Goal: Task Accomplishment & Management: Manage account settings

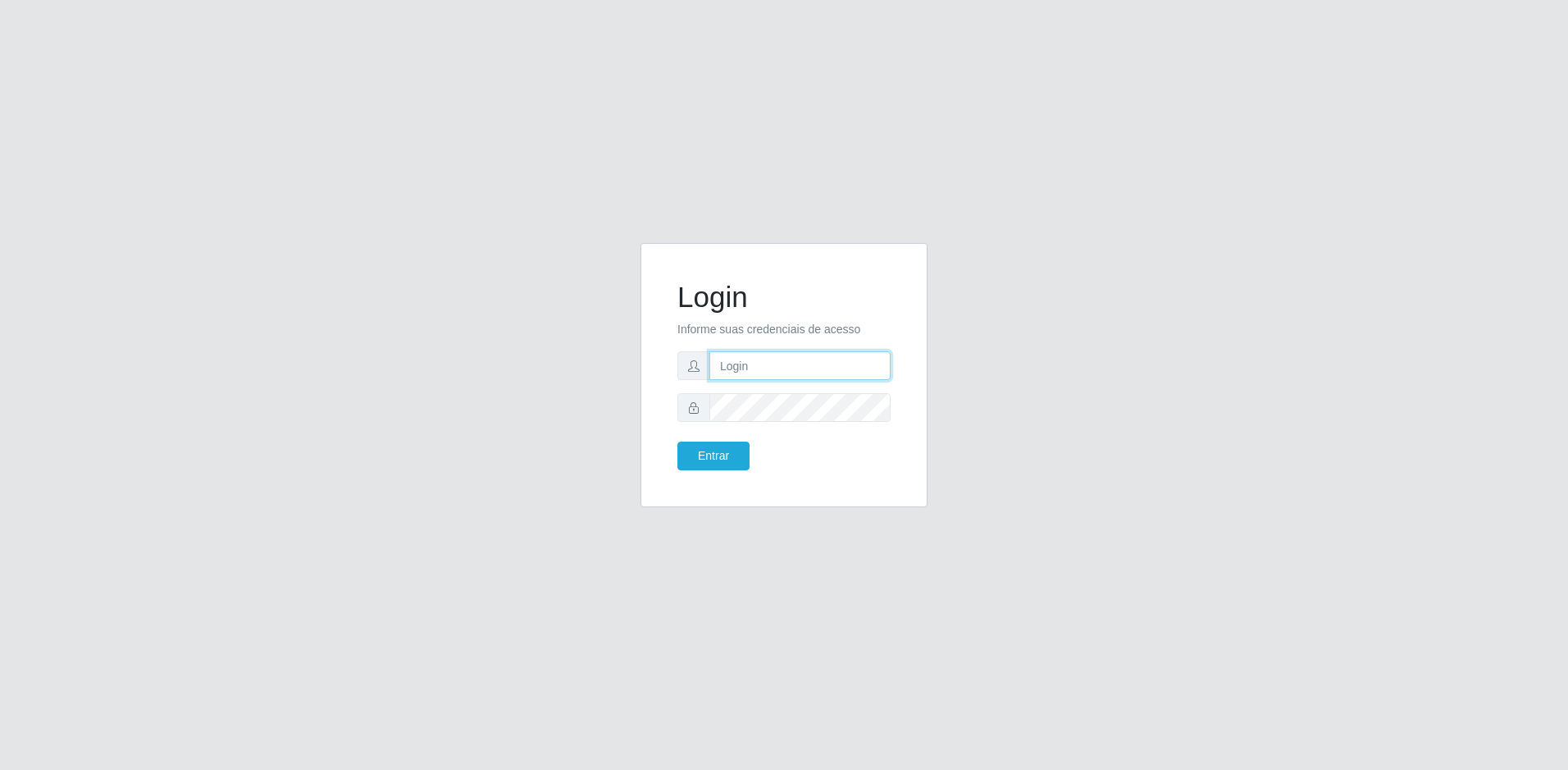
click at [748, 371] on input "text" at bounding box center [799, 365] width 181 height 29
type input "[PERSON_NAME].junior"
click at [677, 442] on button "Entrar" at bounding box center [713, 455] width 72 height 29
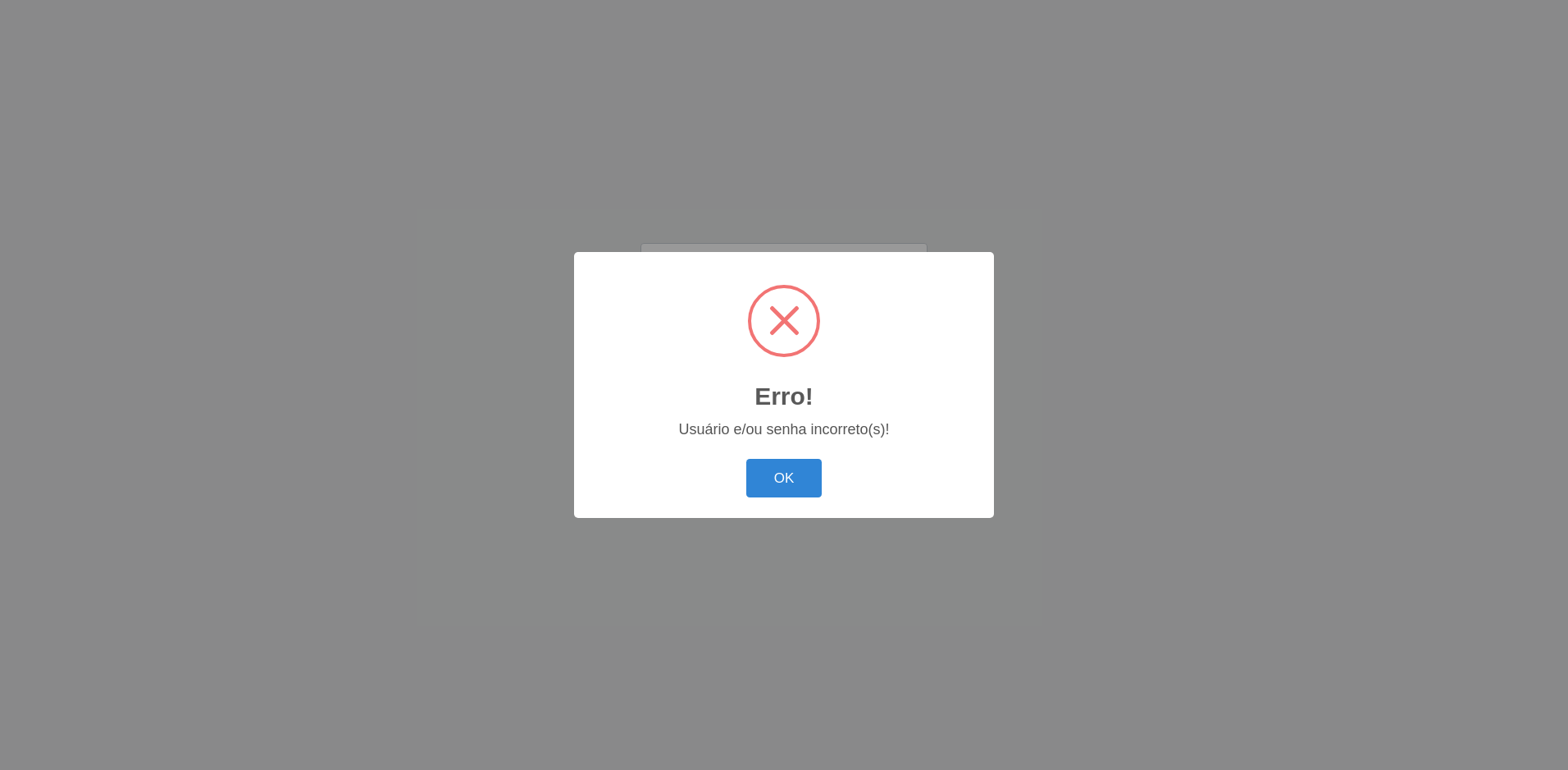
click at [746, 458] on button "OK" at bounding box center [784, 477] width 76 height 39
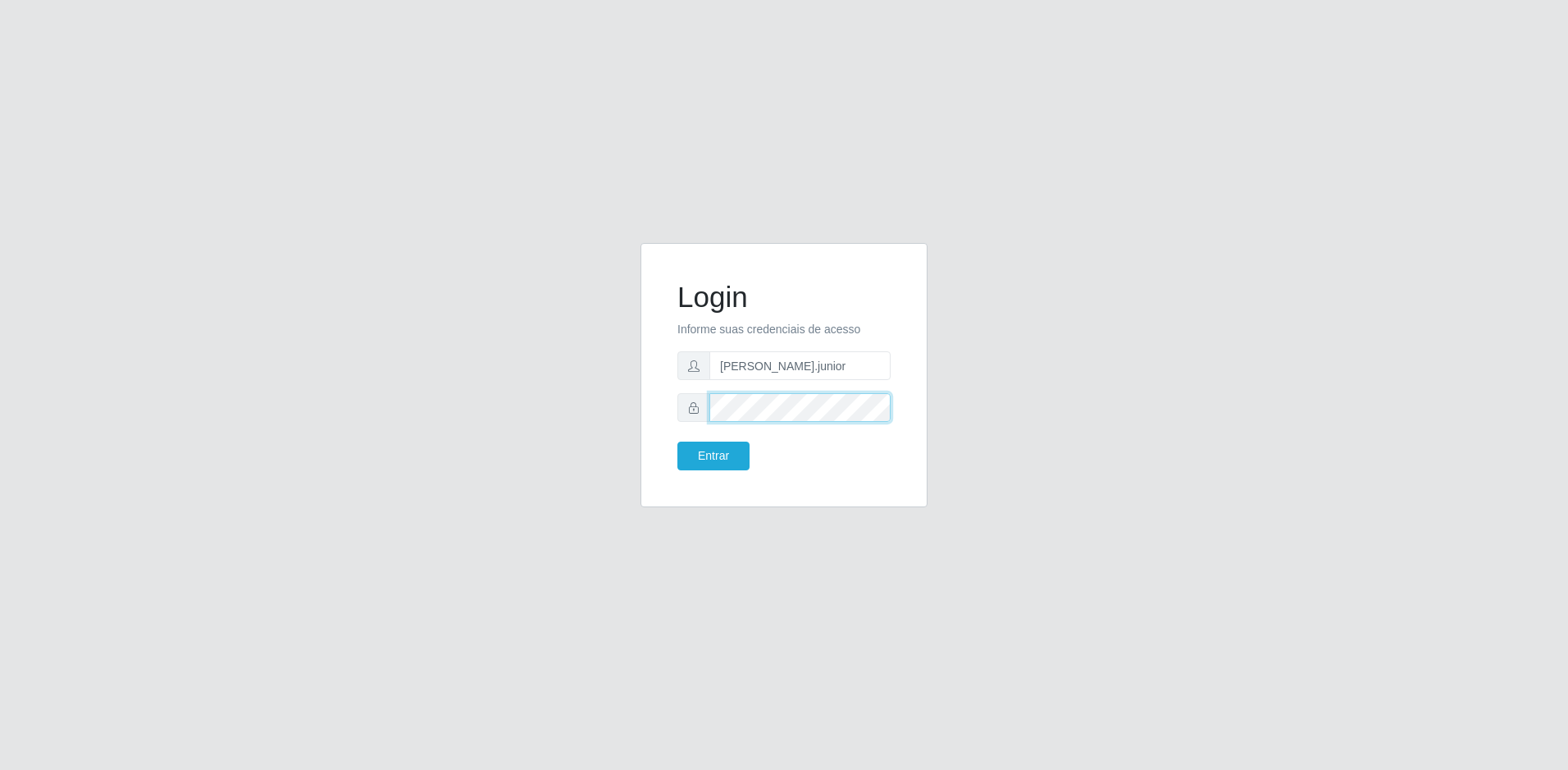
click at [677, 442] on button "Entrar" at bounding box center [713, 455] width 72 height 29
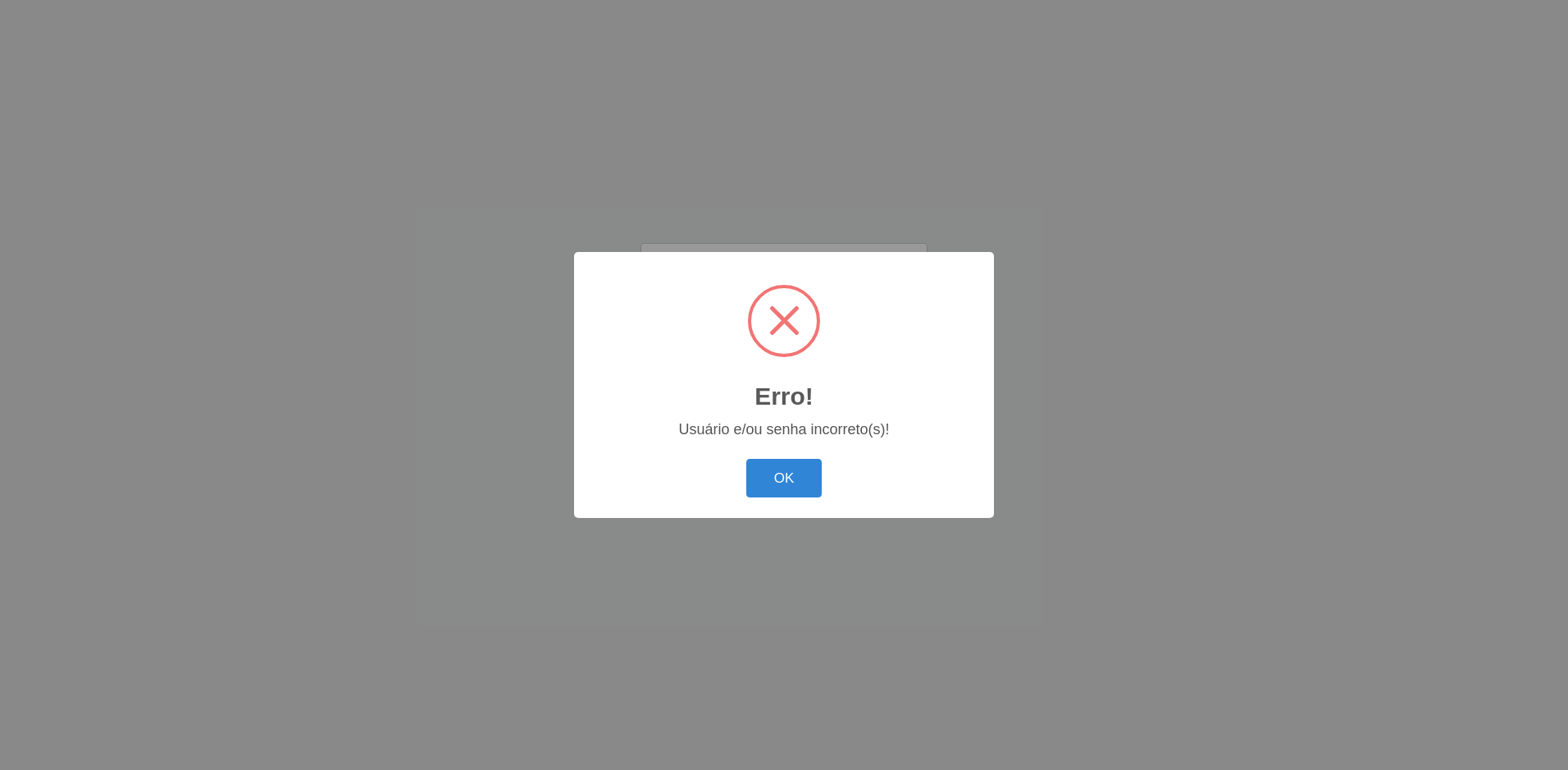
click at [746, 458] on button "OK" at bounding box center [784, 477] width 76 height 39
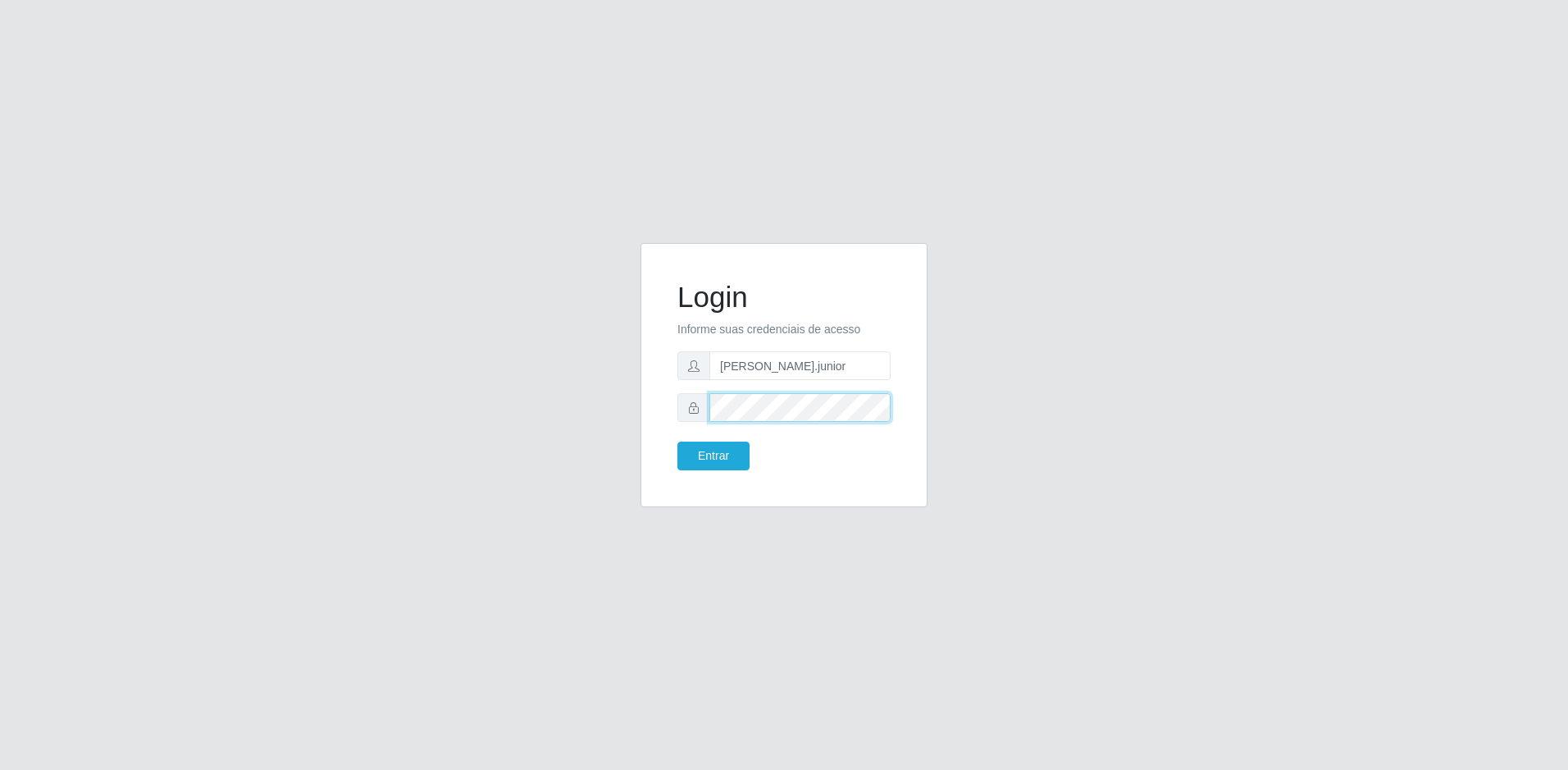
click at [677, 442] on button "Entrar" at bounding box center [713, 455] width 72 height 29
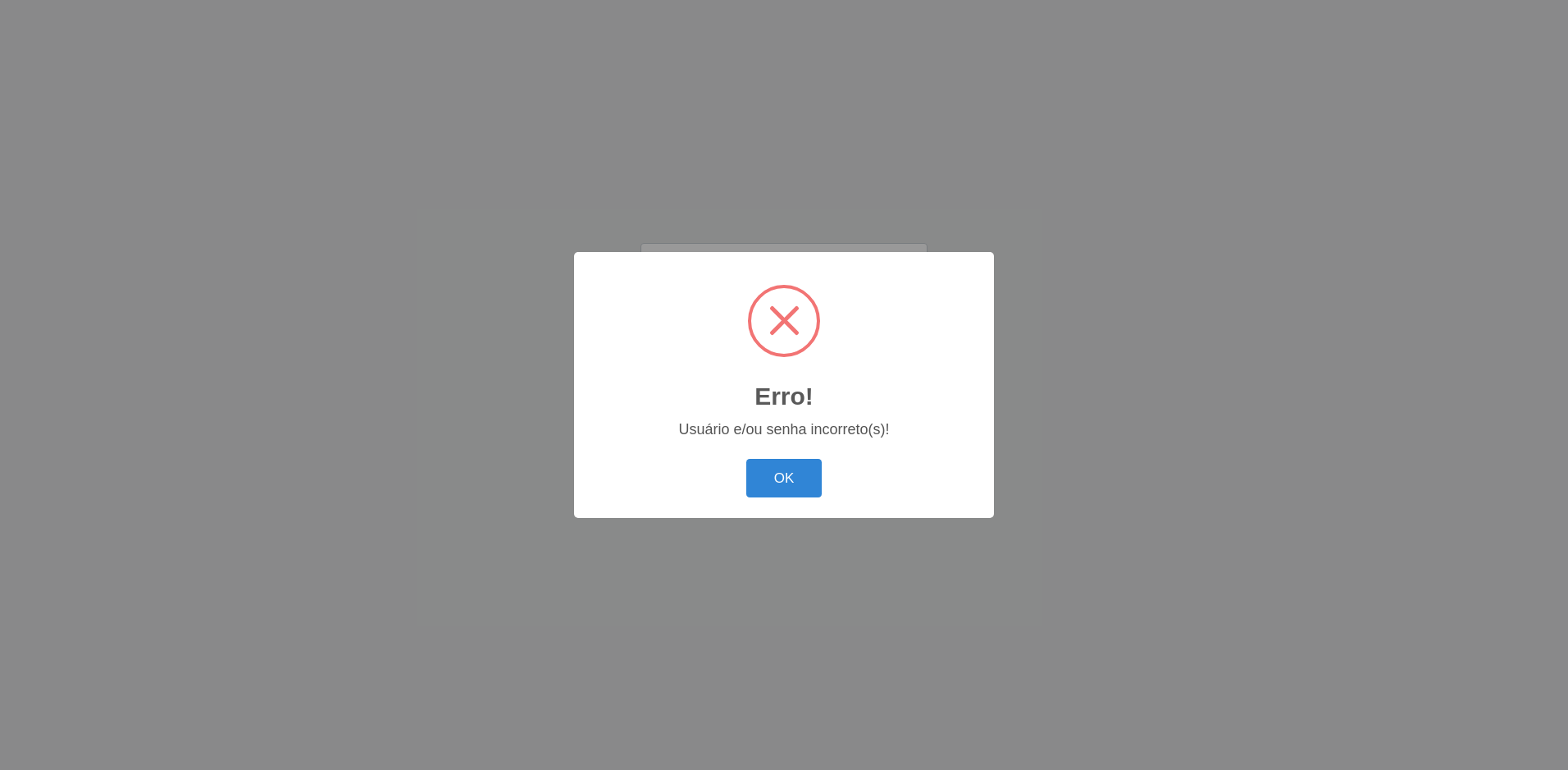
click at [746, 458] on button "OK" at bounding box center [784, 477] width 76 height 39
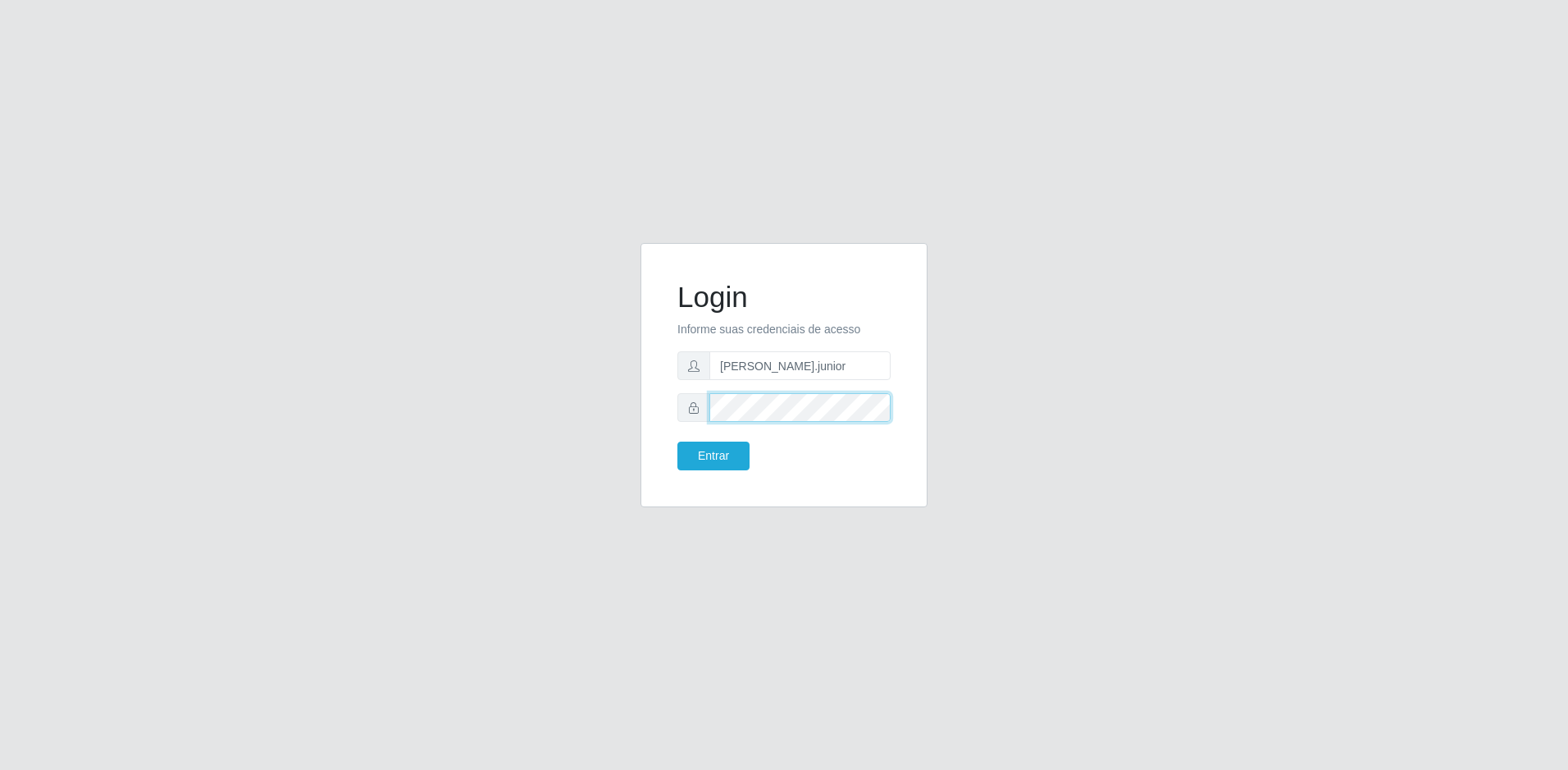
click at [677, 442] on button "Entrar" at bounding box center [713, 455] width 72 height 29
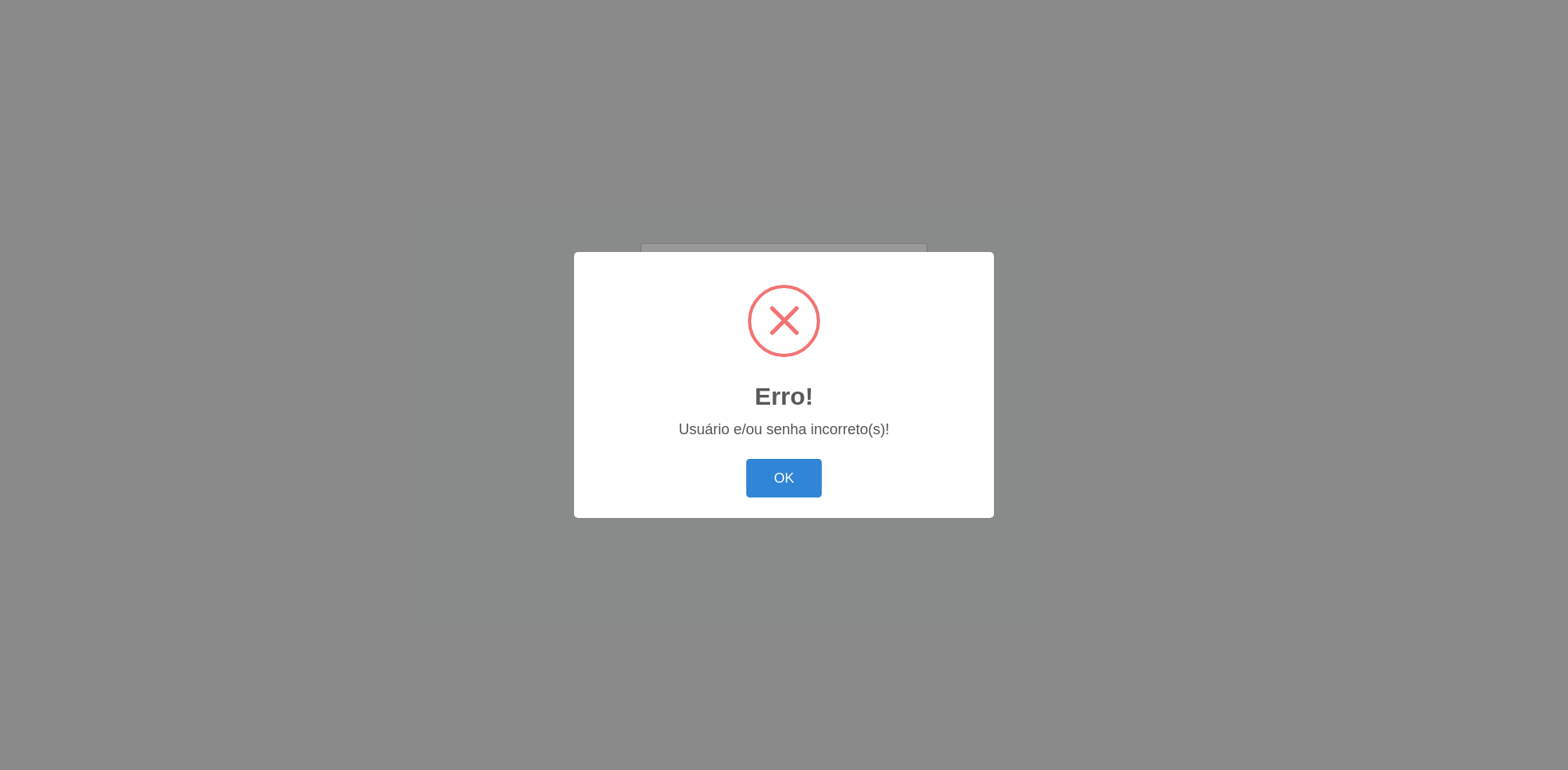
click at [746, 458] on button "OK" at bounding box center [784, 477] width 76 height 39
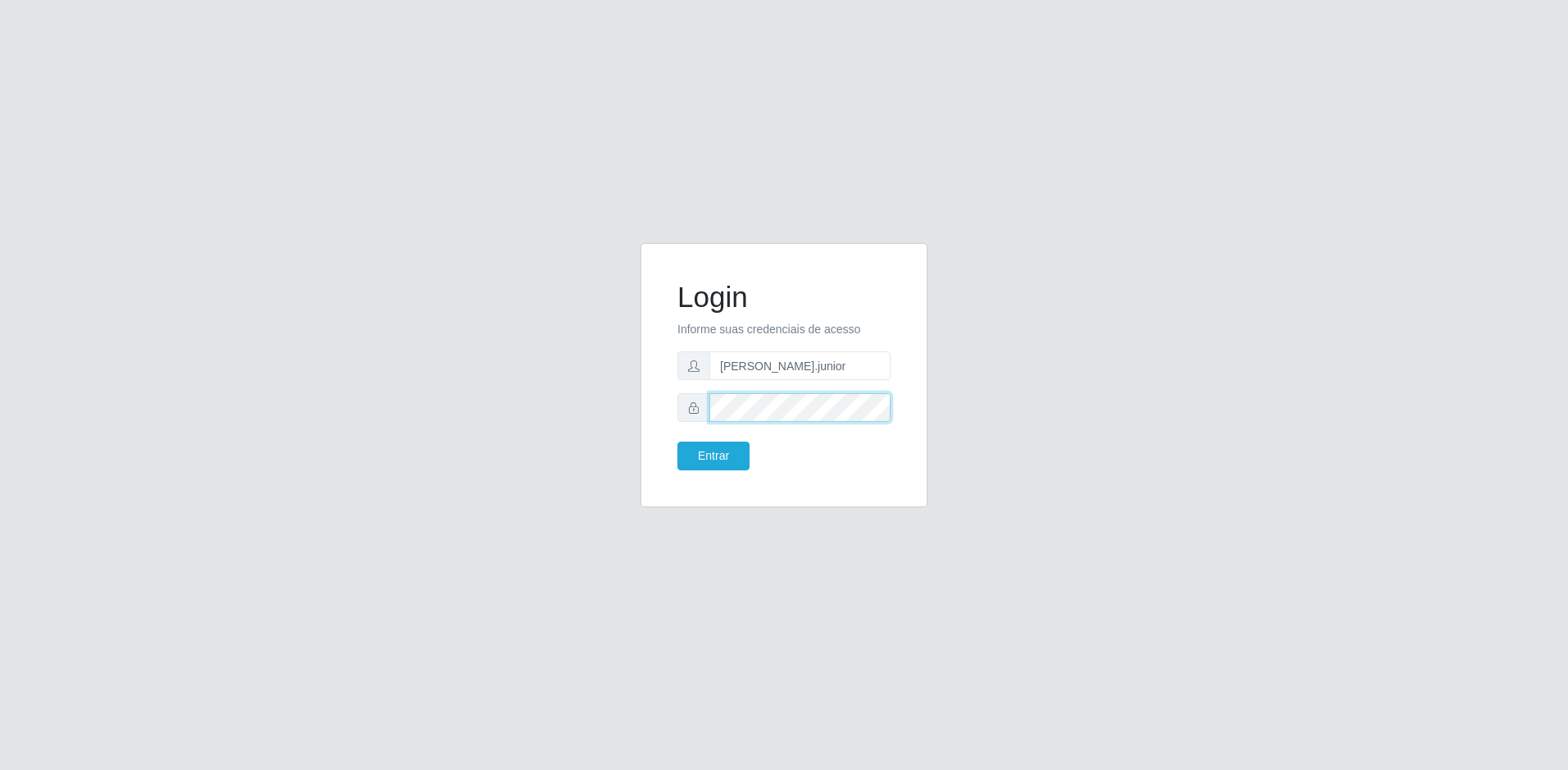
click at [677, 442] on button "Entrar" at bounding box center [713, 455] width 72 height 29
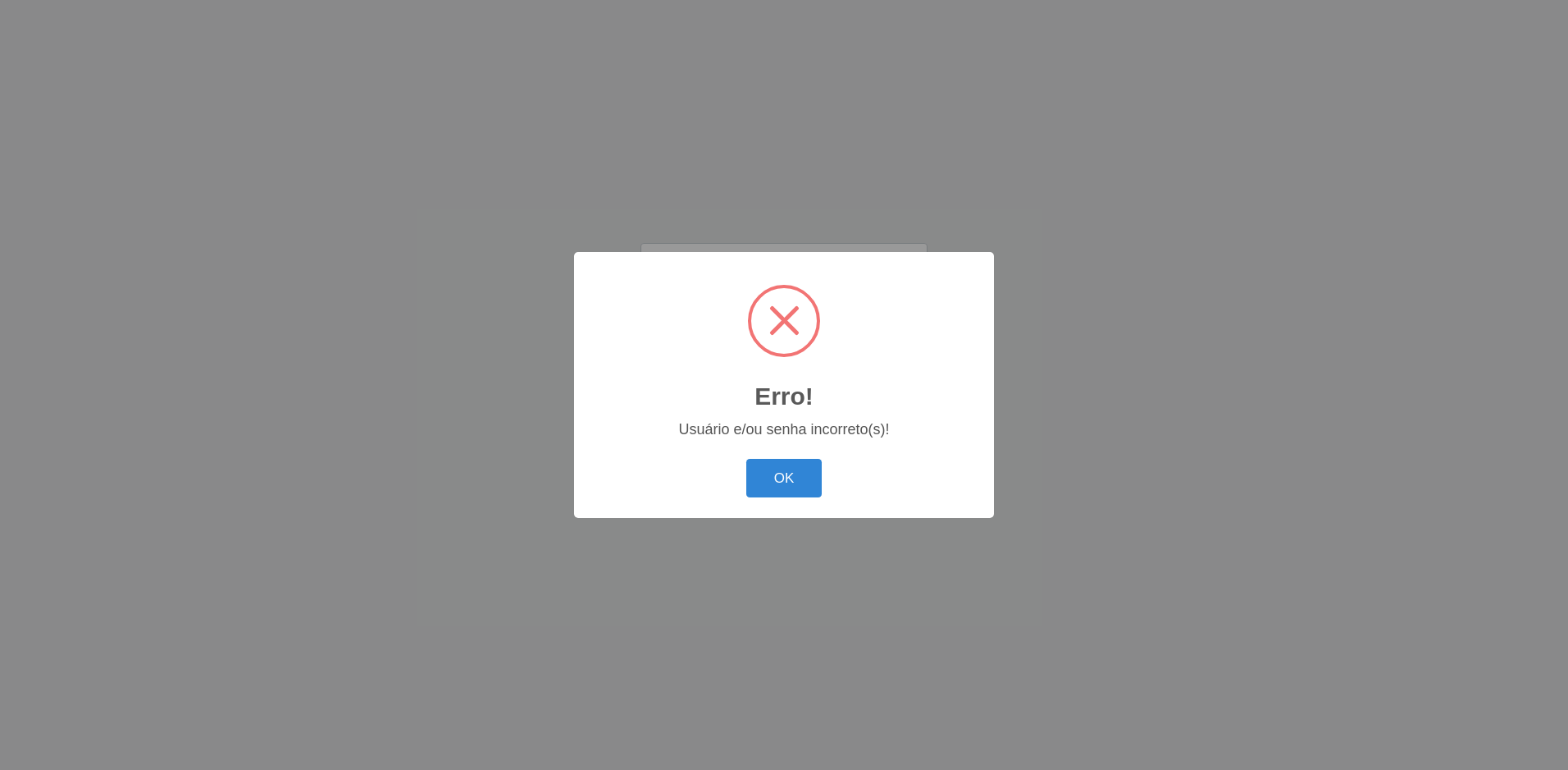
click at [746, 458] on button "OK" at bounding box center [784, 477] width 76 height 39
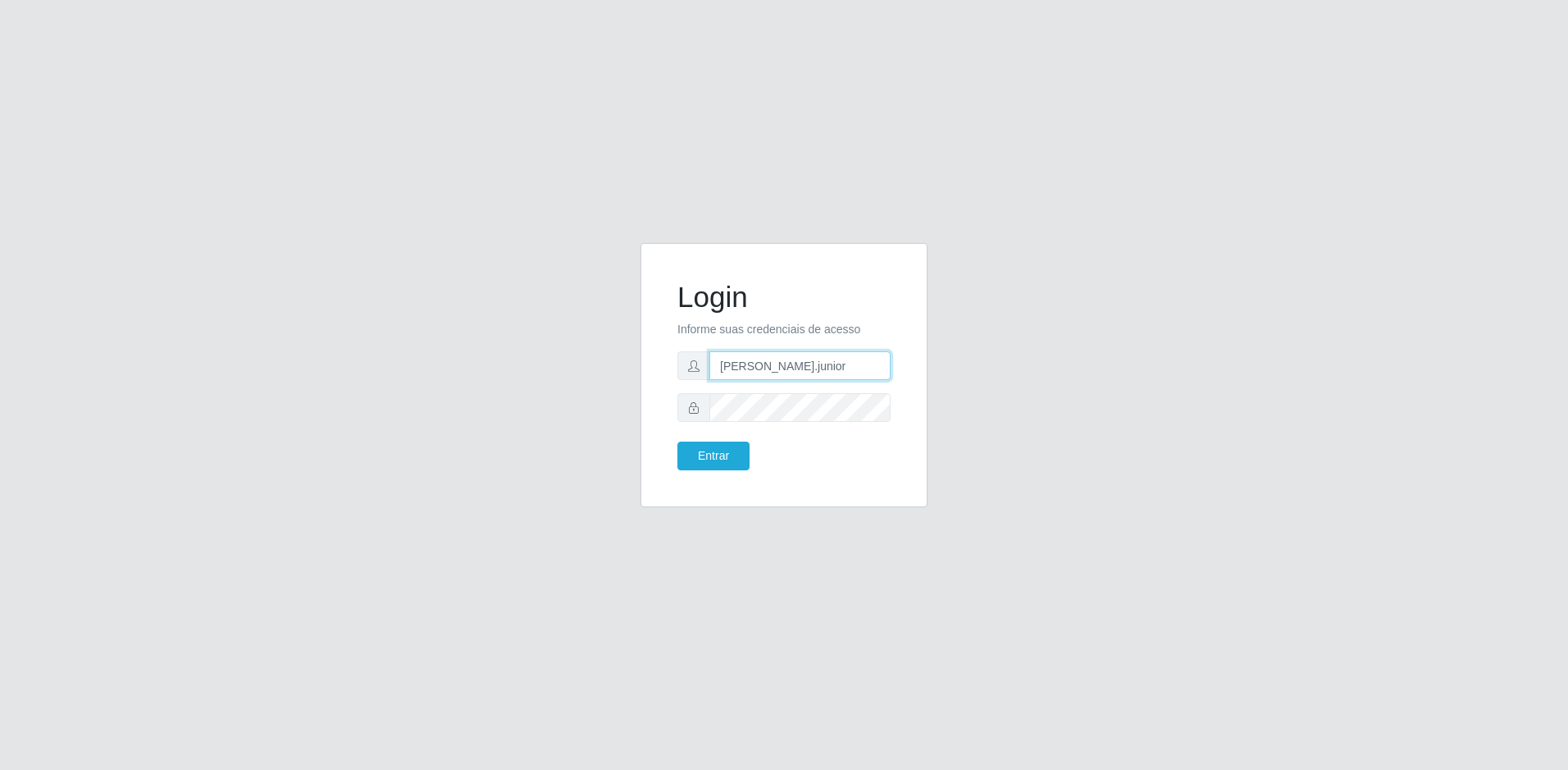
drag, startPoint x: 801, startPoint y: 370, endPoint x: 708, endPoint y: 398, distance: 97.1
click at [708, 398] on form "Login Informe suas credenciais de acesso [PERSON_NAME].junior Entrar" at bounding box center [784, 375] width 213 height 191
type input "[PERSON_NAME].[PERSON_NAME]"
click at [677, 442] on button "Entrar" at bounding box center [713, 455] width 72 height 29
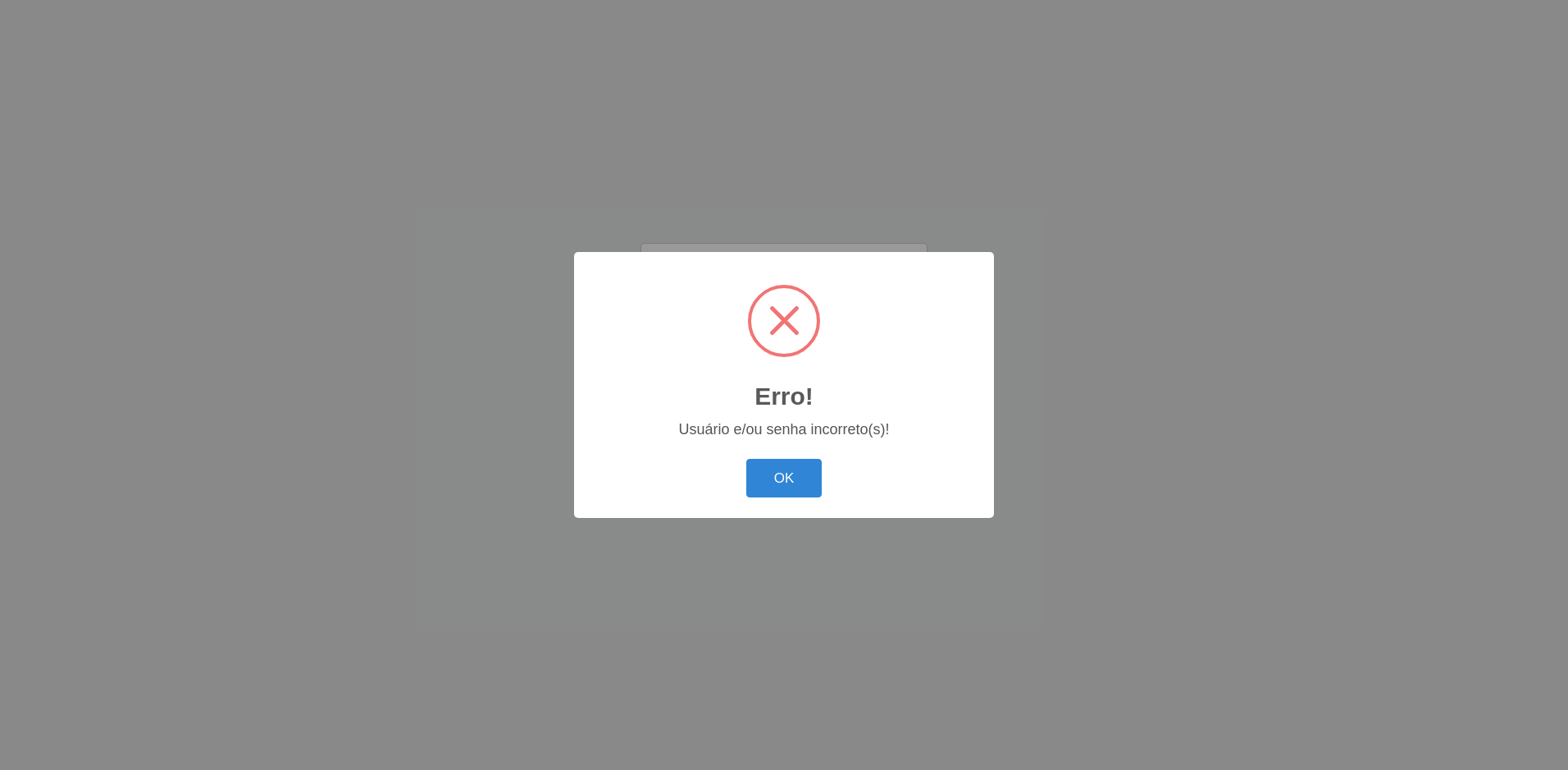
click at [746, 458] on button "OK" at bounding box center [784, 477] width 76 height 39
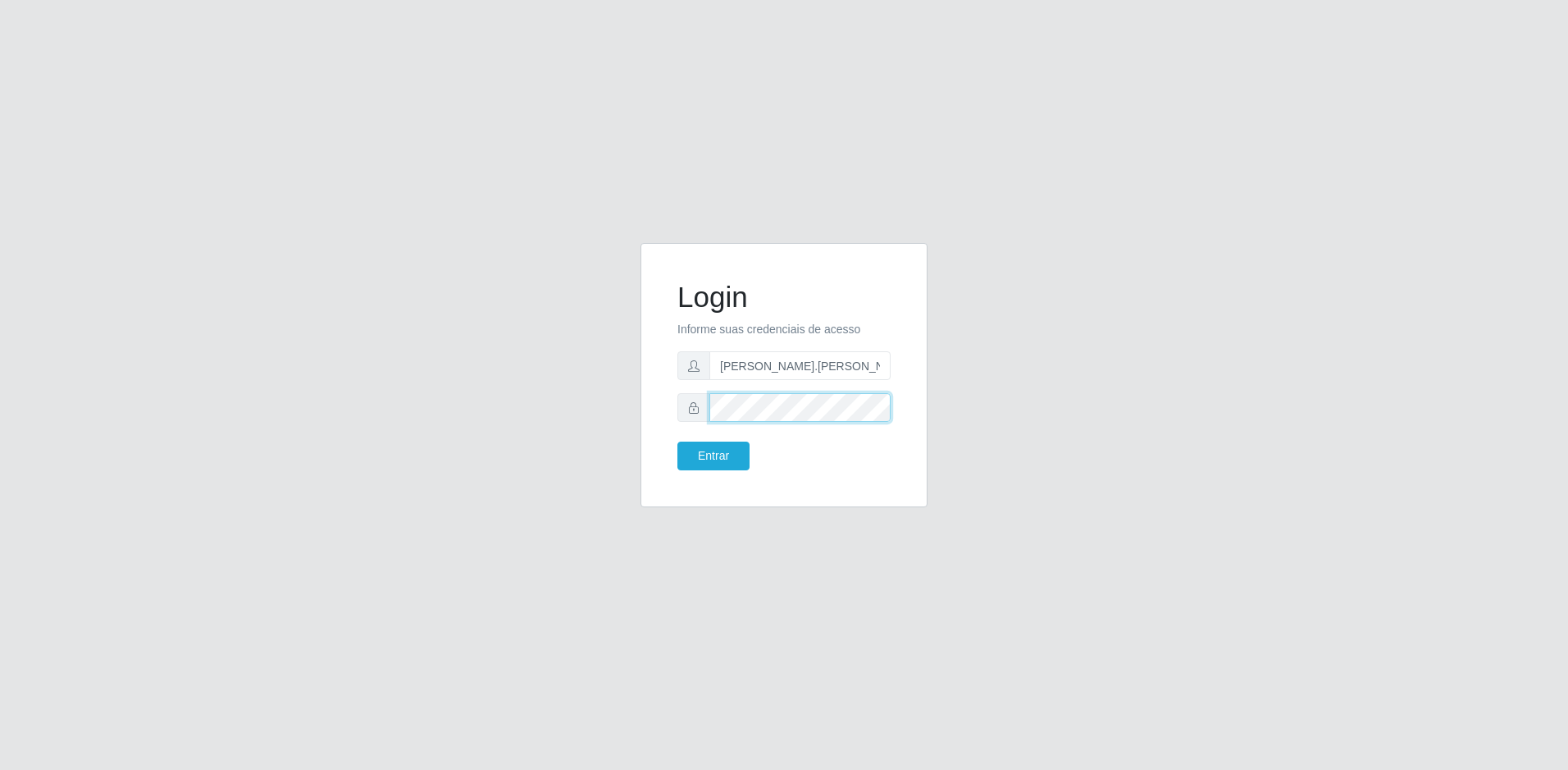
click at [677, 442] on button "Entrar" at bounding box center [713, 455] width 72 height 29
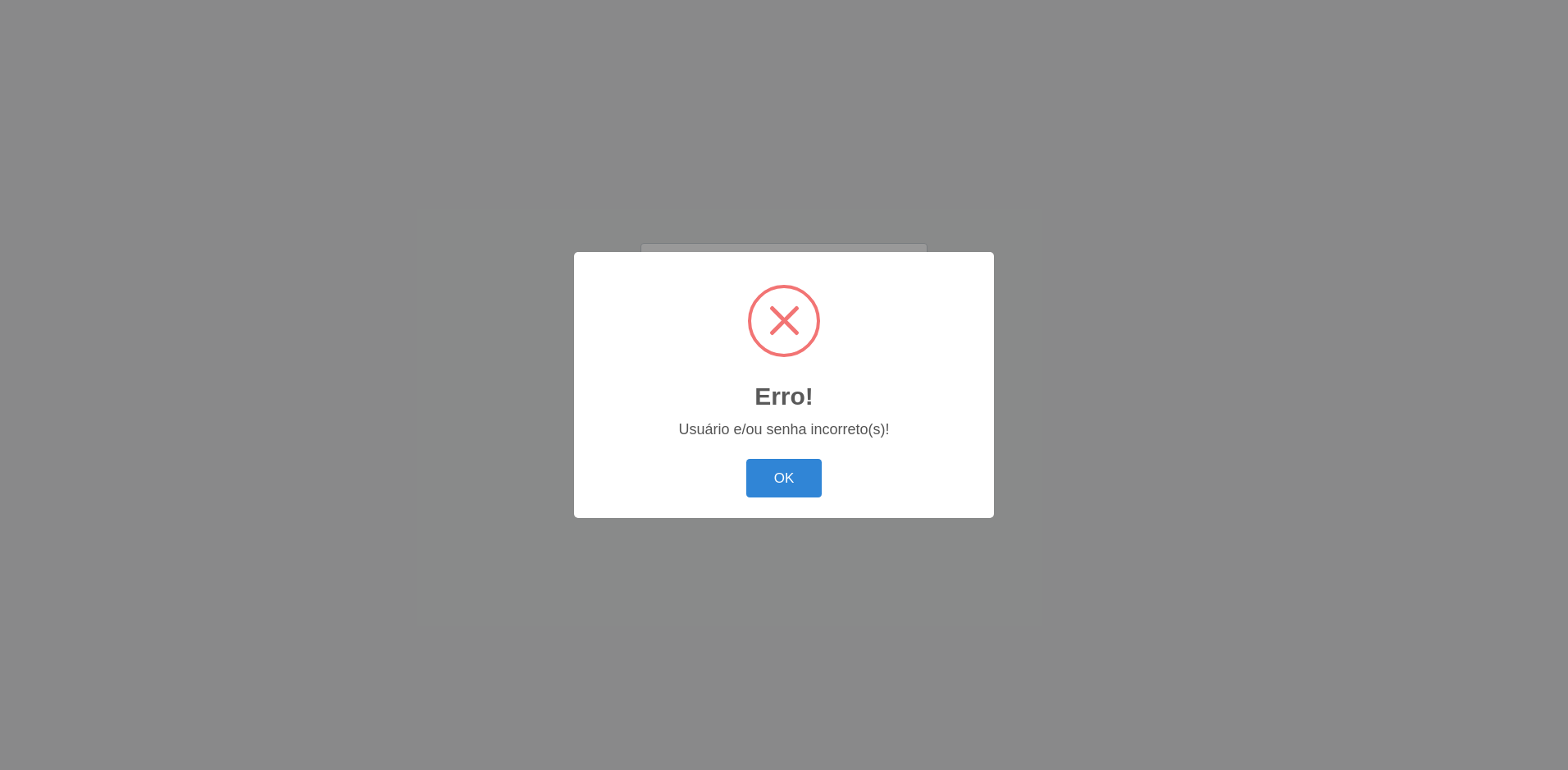
click at [746, 458] on button "OK" at bounding box center [784, 477] width 76 height 39
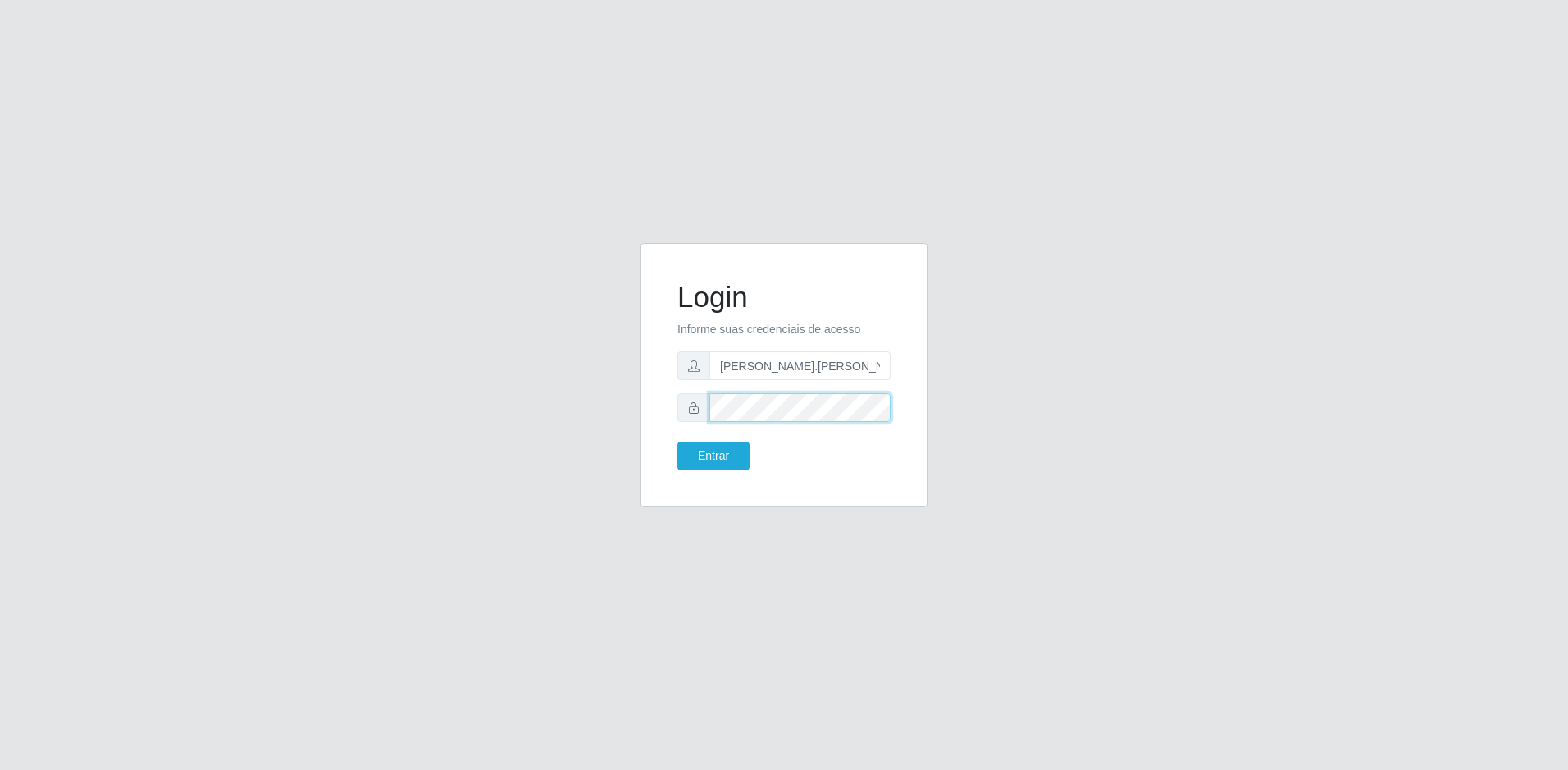
click at [677, 442] on button "Entrar" at bounding box center [713, 455] width 72 height 29
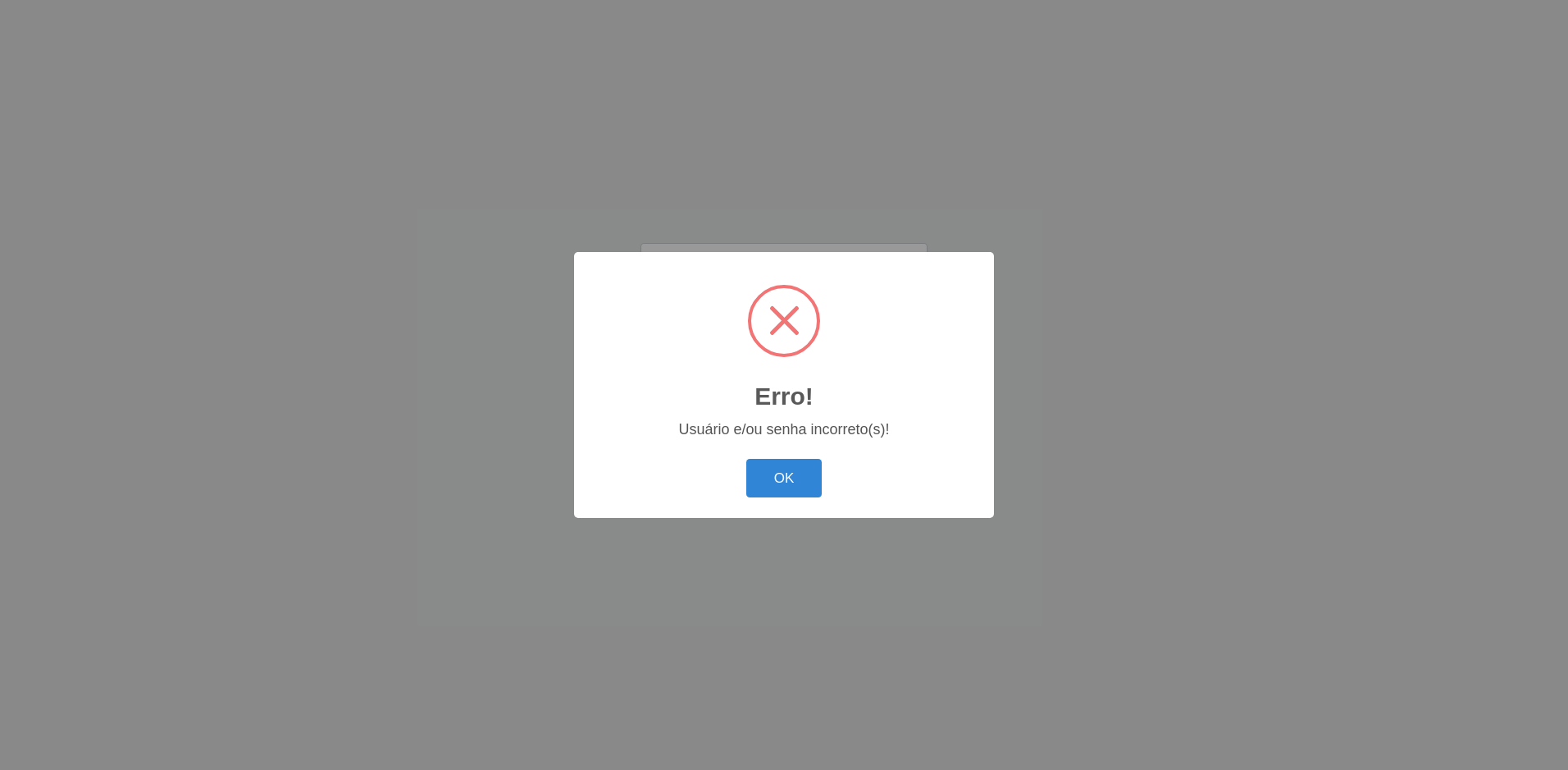
click at [746, 458] on button "OK" at bounding box center [784, 477] width 76 height 39
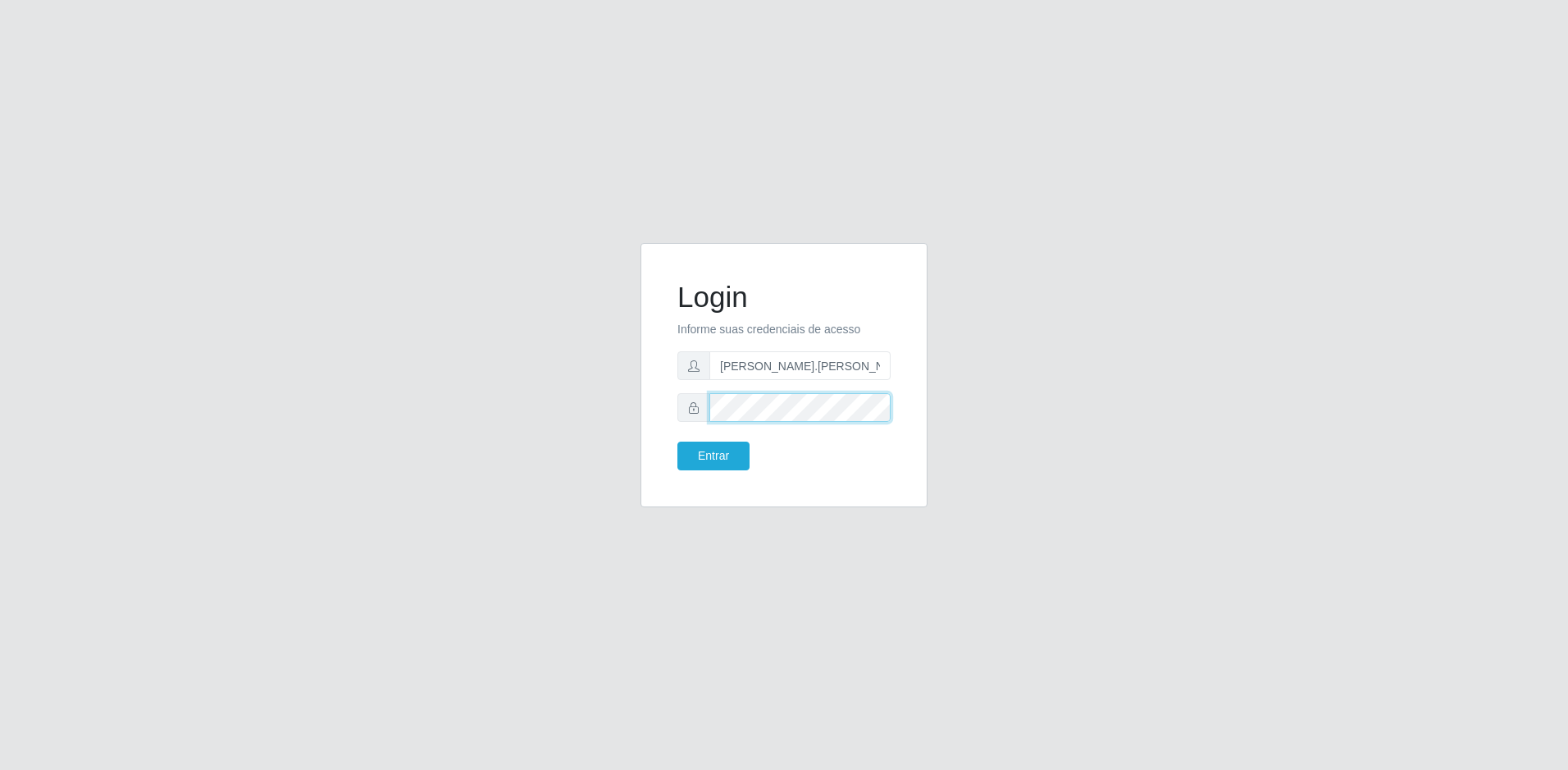
click at [677, 442] on button "Entrar" at bounding box center [713, 455] width 72 height 29
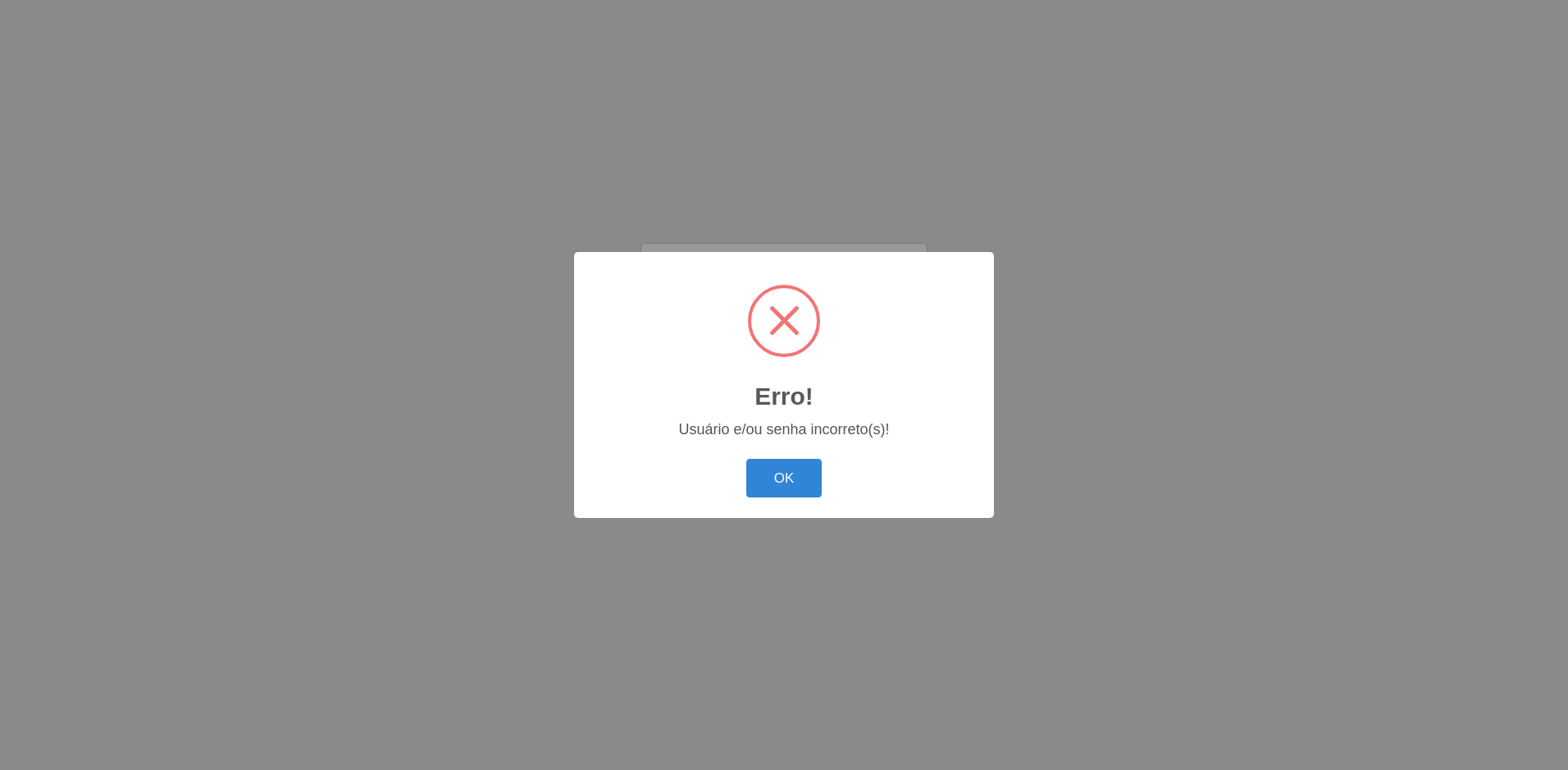
click at [746, 458] on button "OK" at bounding box center [784, 477] width 76 height 39
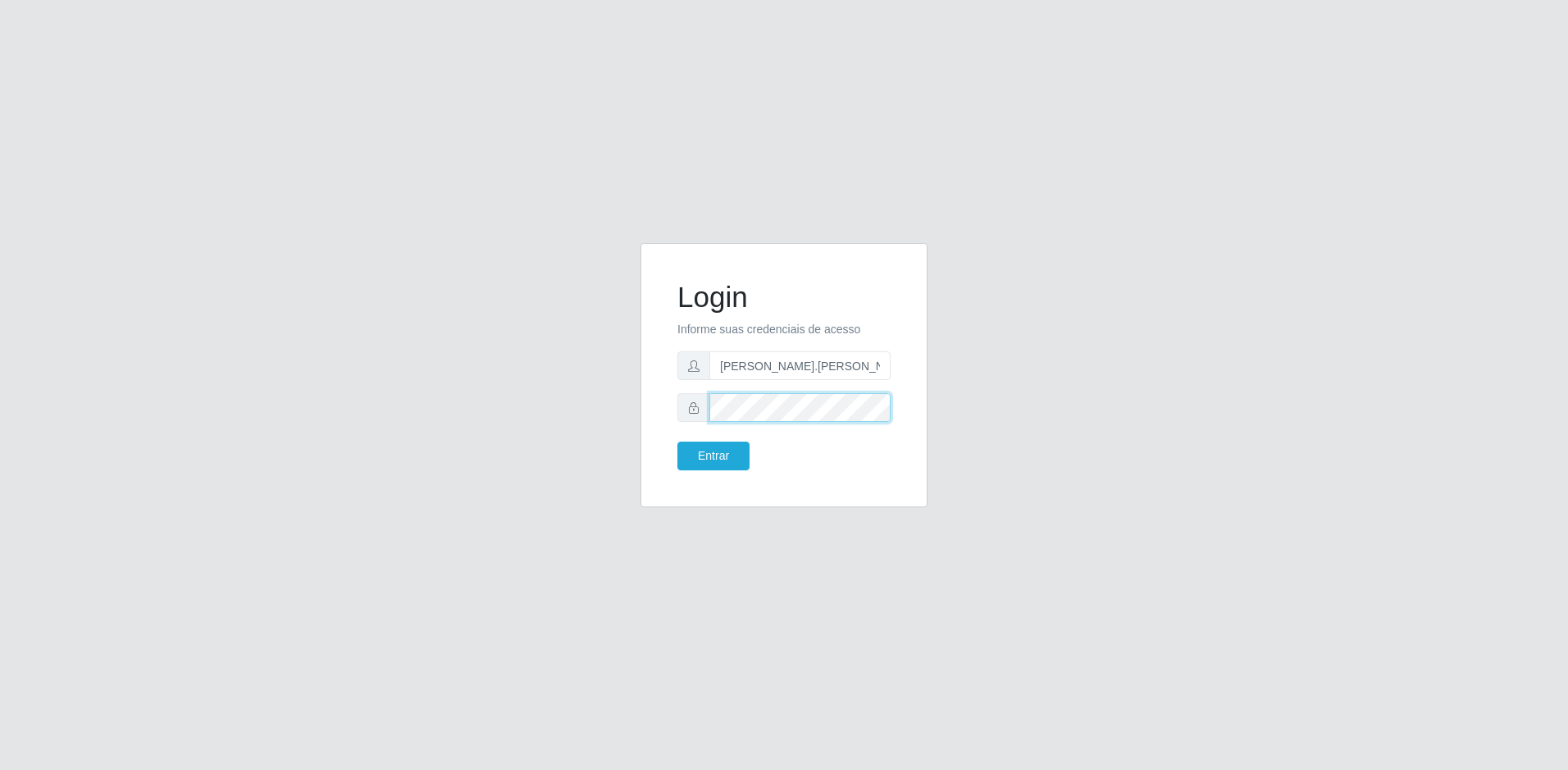
click at [677, 442] on button "Entrar" at bounding box center [713, 455] width 72 height 29
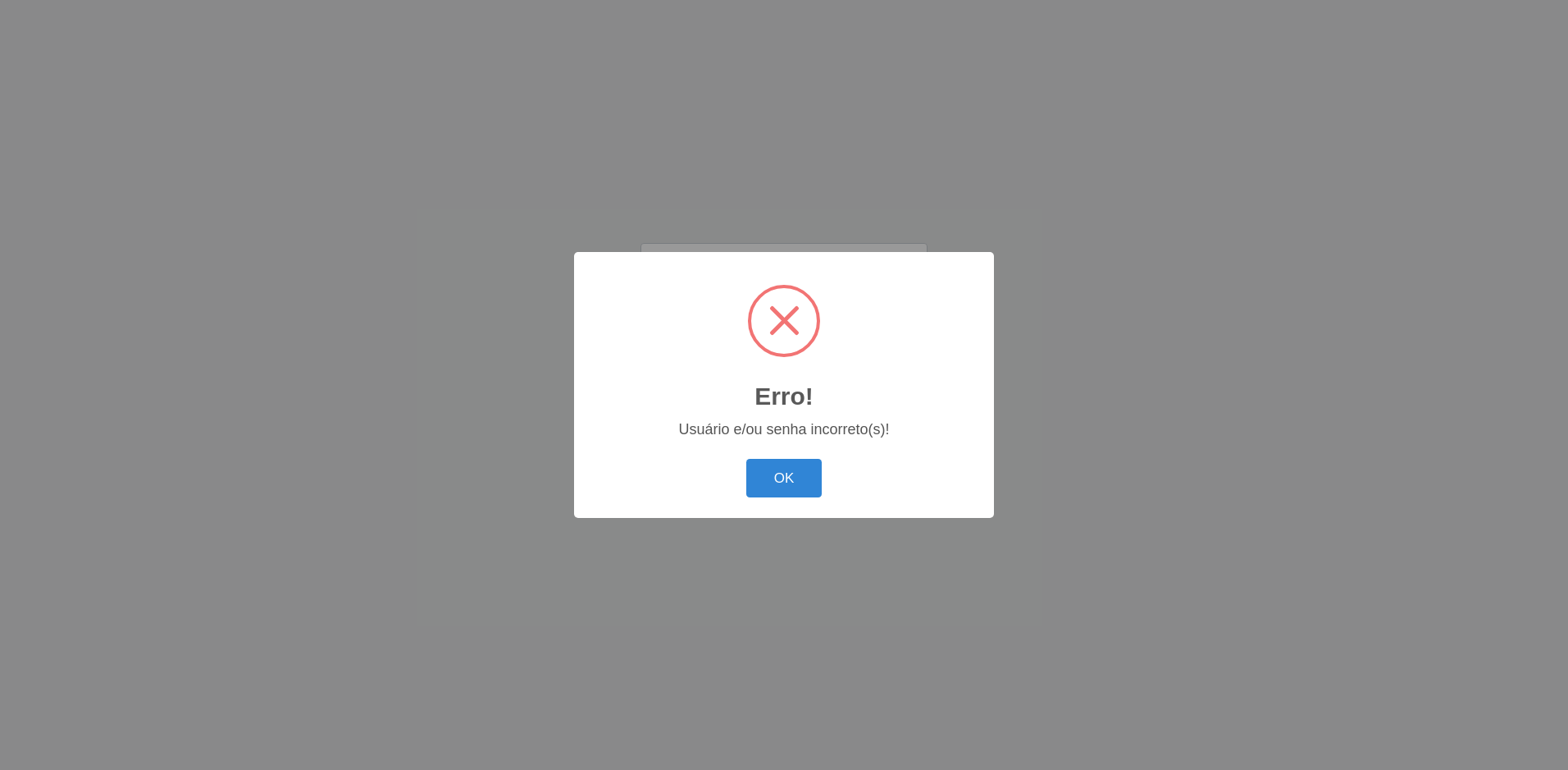
click at [746, 458] on button "OK" at bounding box center [784, 477] width 76 height 39
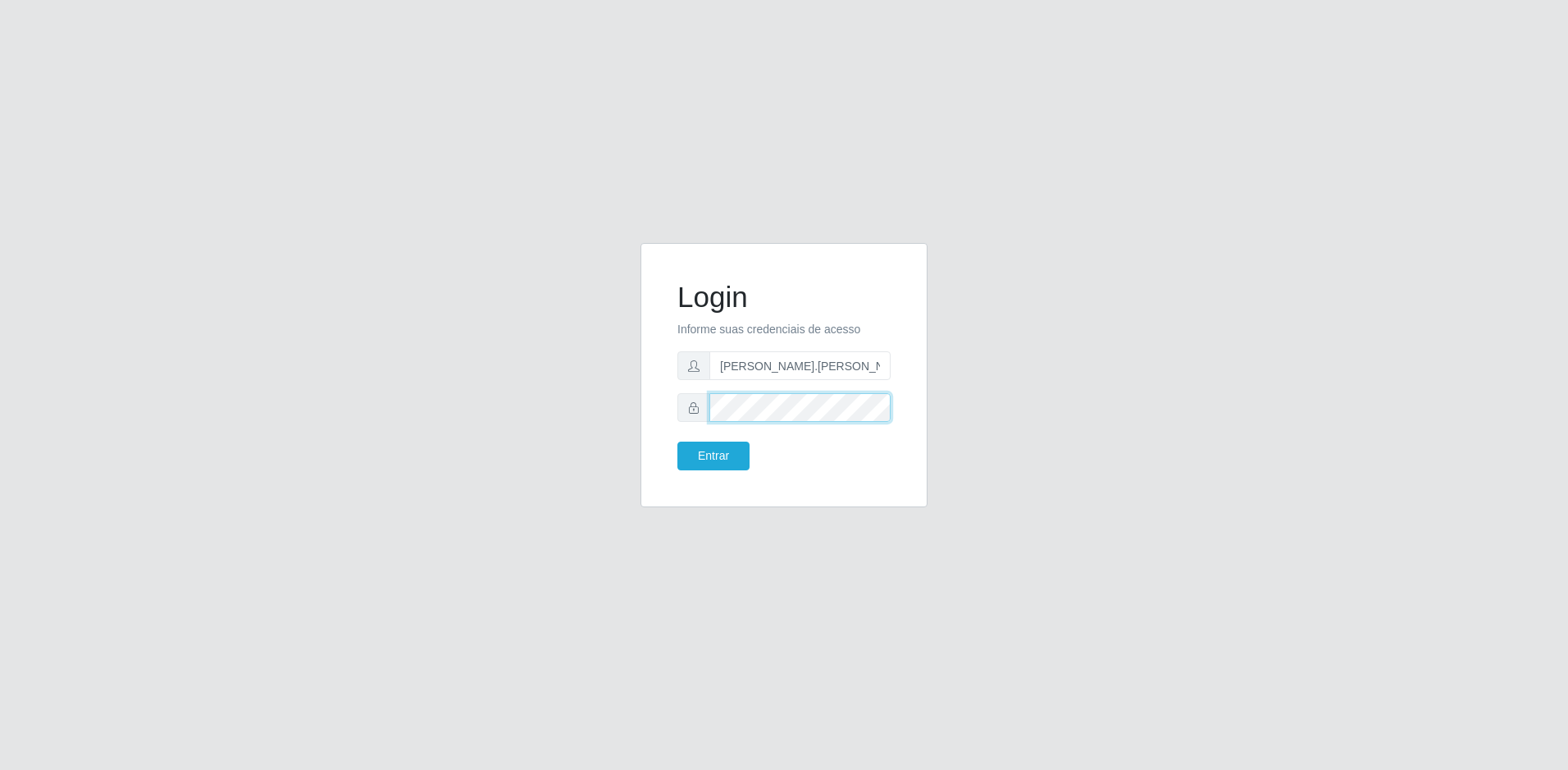
click at [677, 442] on button "Entrar" at bounding box center [713, 455] width 72 height 29
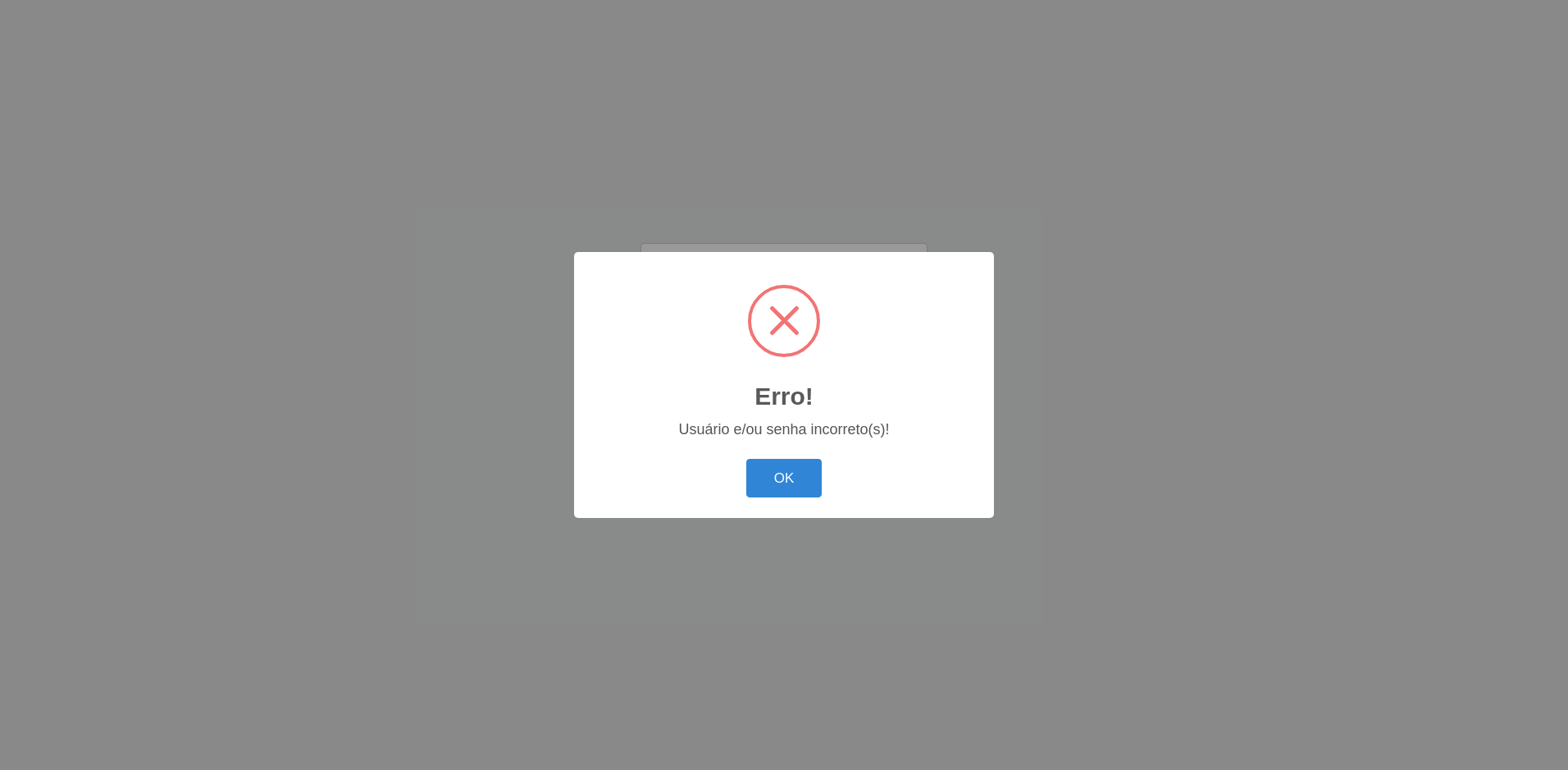
click at [746, 458] on button "OK" at bounding box center [784, 477] width 76 height 39
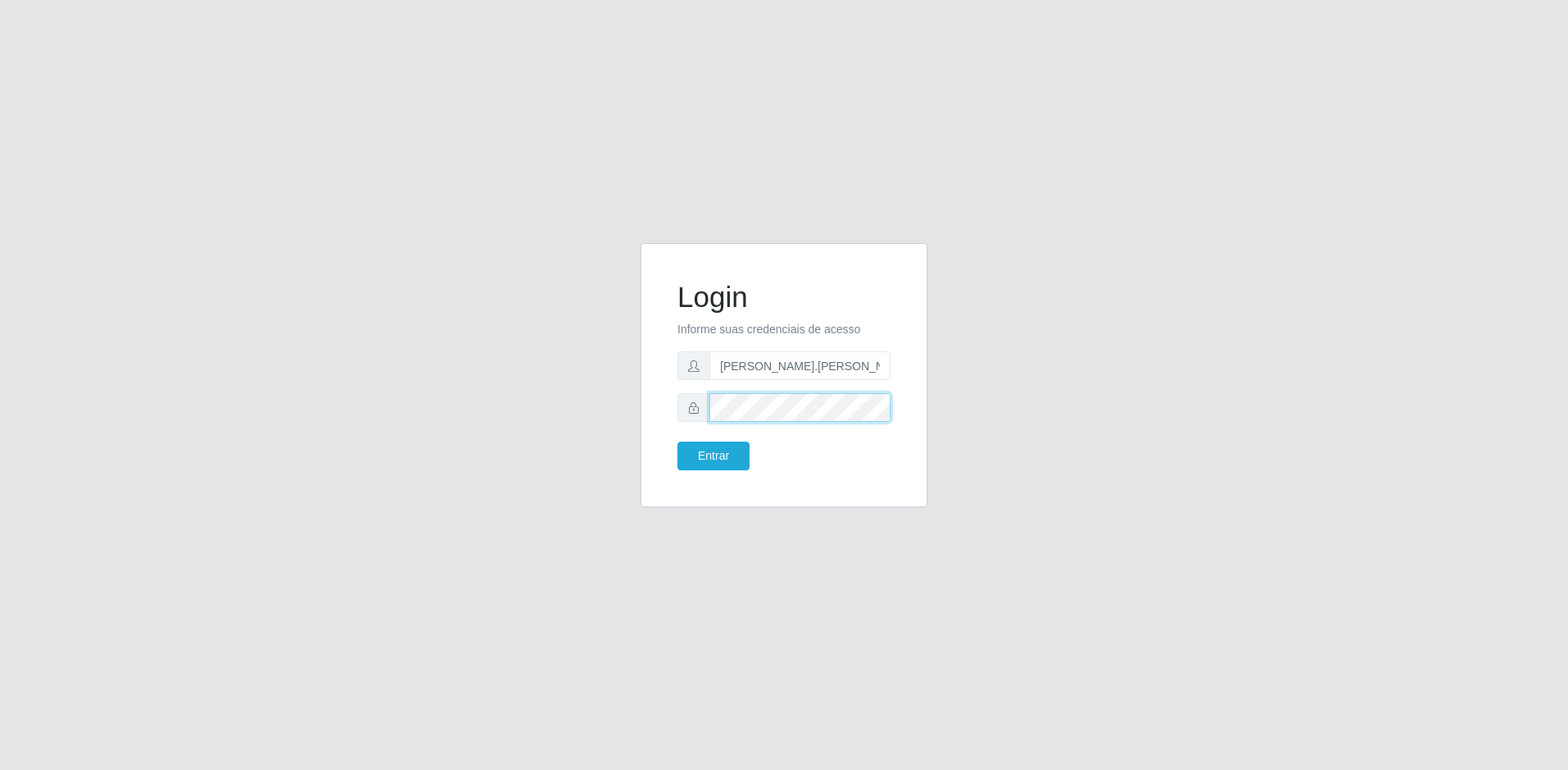
click at [677, 442] on button "Entrar" at bounding box center [713, 455] width 72 height 29
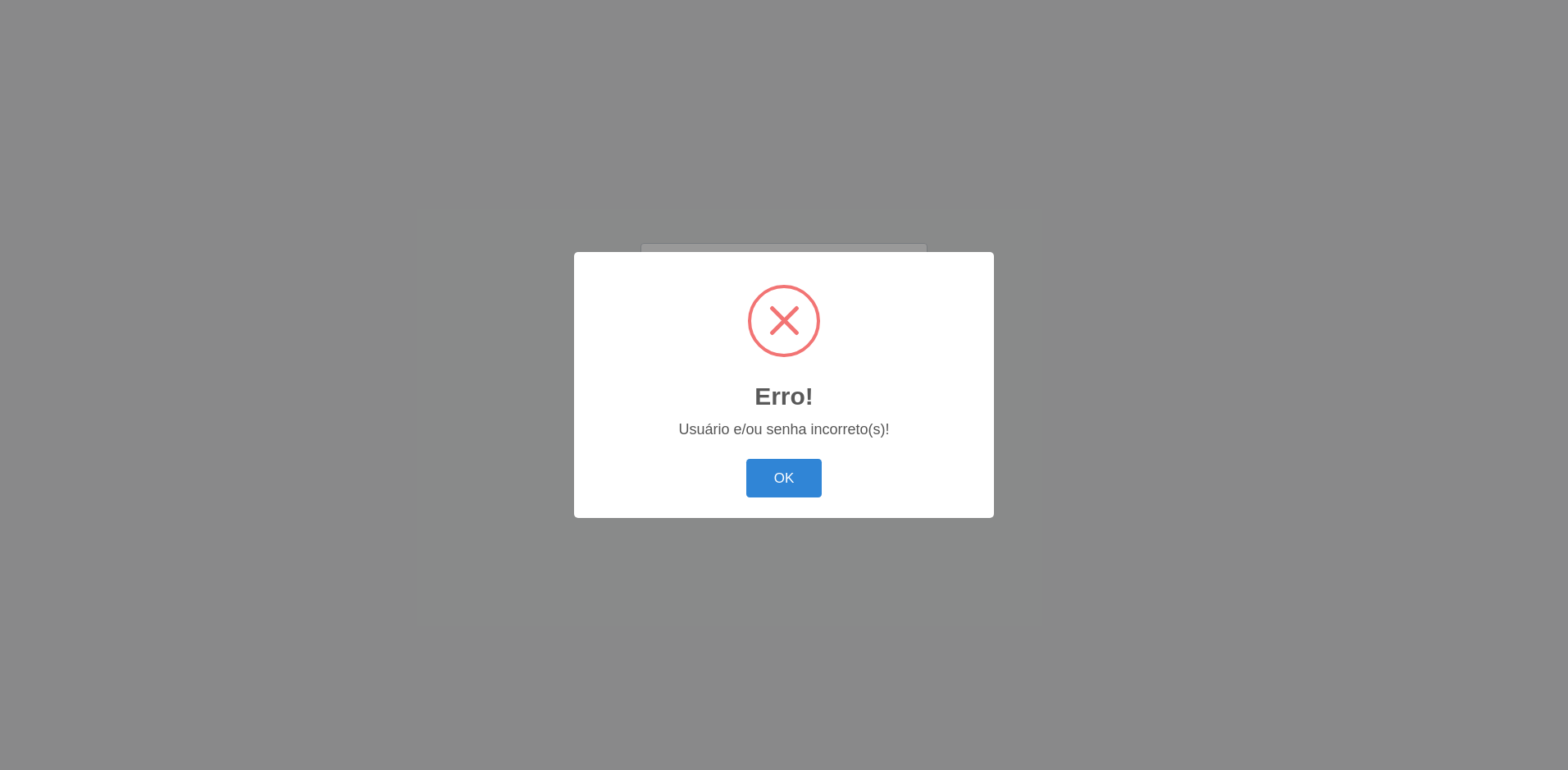
click at [746, 458] on button "OK" at bounding box center [784, 477] width 76 height 39
